Goal: Check status: Check status

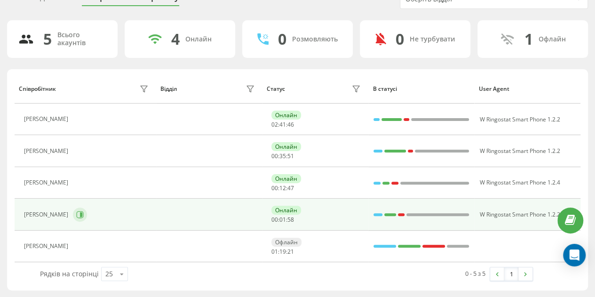
click at [84, 212] on icon at bounding box center [80, 215] width 8 height 8
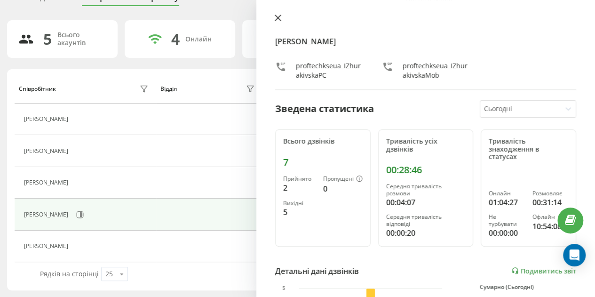
click at [278, 18] on icon at bounding box center [278, 18] width 6 height 6
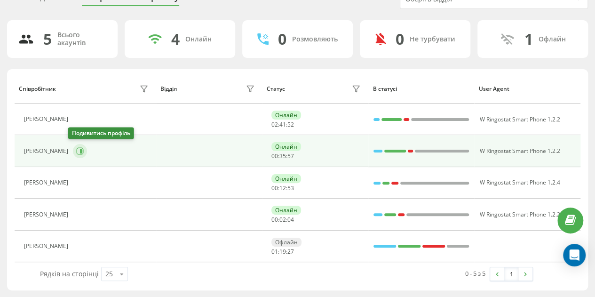
click at [78, 150] on icon at bounding box center [80, 151] width 7 height 7
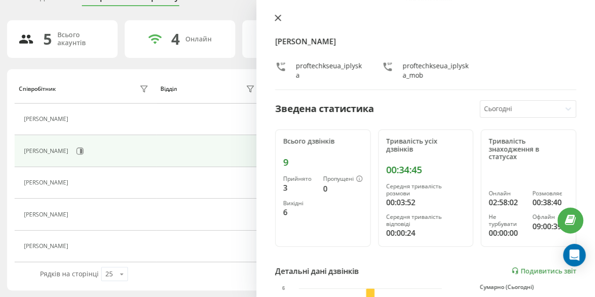
click at [279, 17] on icon at bounding box center [278, 18] width 6 height 6
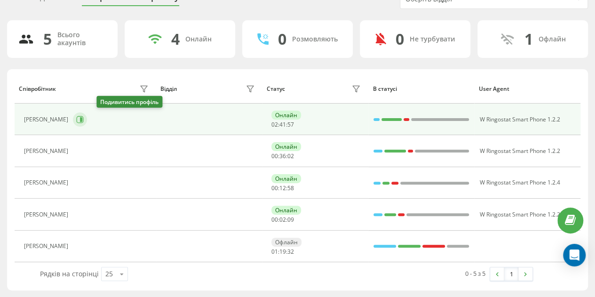
click at [84, 116] on icon at bounding box center [80, 119] width 7 height 7
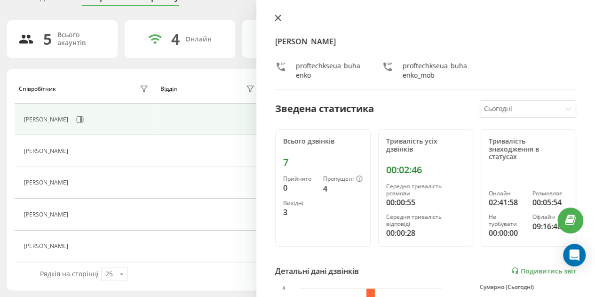
click at [277, 18] on icon at bounding box center [278, 18] width 6 height 6
